Goal: Task Accomplishment & Management: Manage account settings

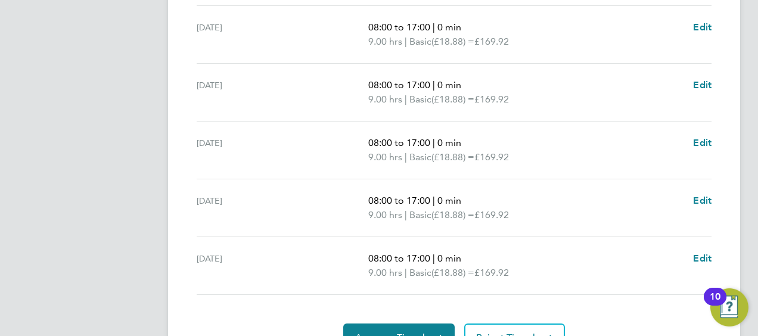
scroll to position [551, 0]
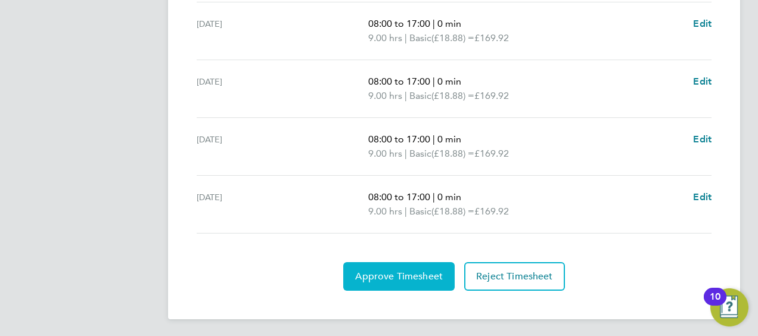
click at [412, 277] on span "Approve Timesheet" at bounding box center [399, 277] width 88 height 12
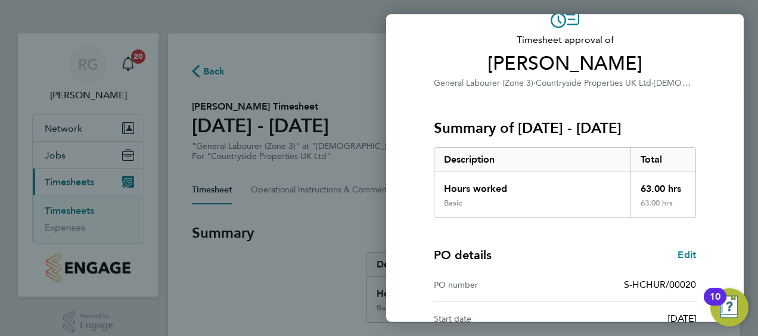
scroll to position [200, 0]
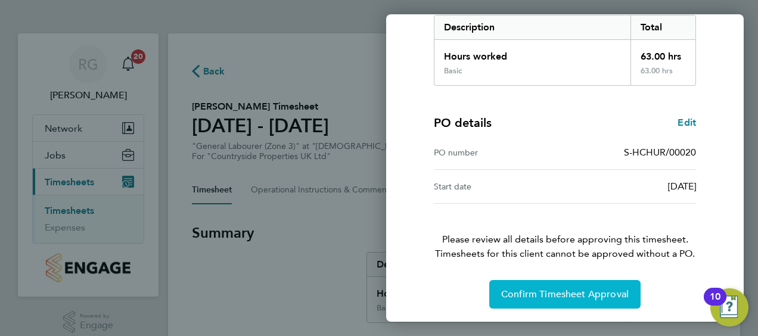
click at [572, 293] on span "Confirm Timesheet Approval" at bounding box center [565, 294] width 128 height 12
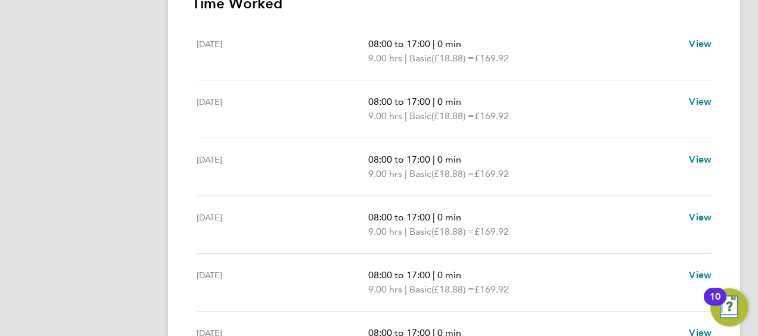
scroll to position [494, 0]
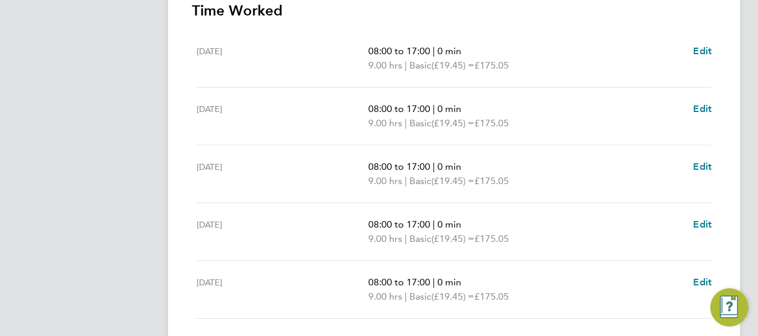
scroll to position [537, 0]
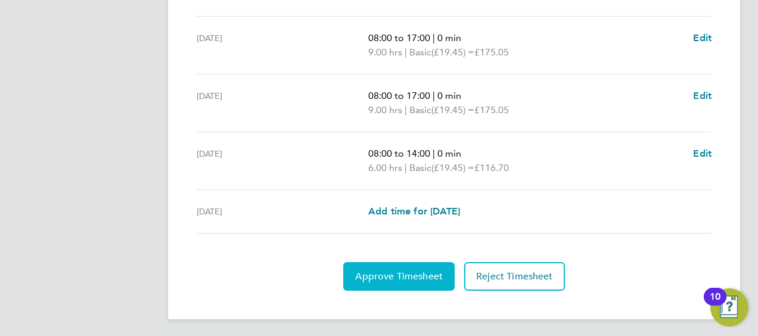
click at [396, 281] on button "Approve Timesheet" at bounding box center [398, 276] width 111 height 29
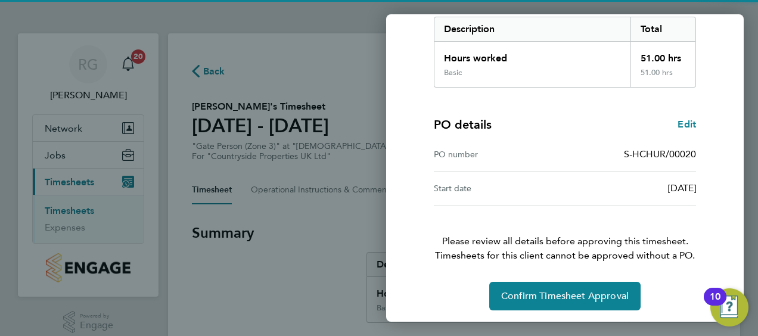
scroll to position [200, 0]
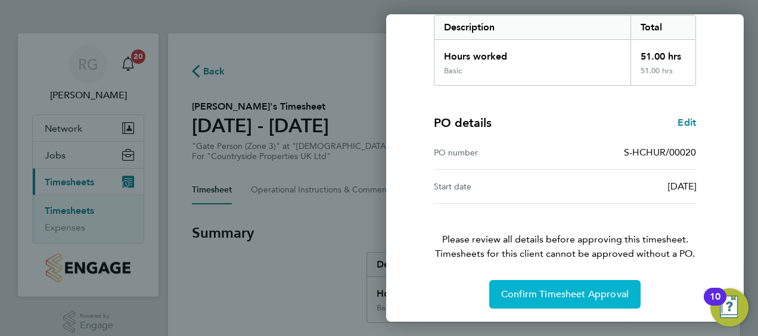
click at [528, 294] on span "Confirm Timesheet Approval" at bounding box center [565, 294] width 128 height 12
